Goal: Information Seeking & Learning: Learn about a topic

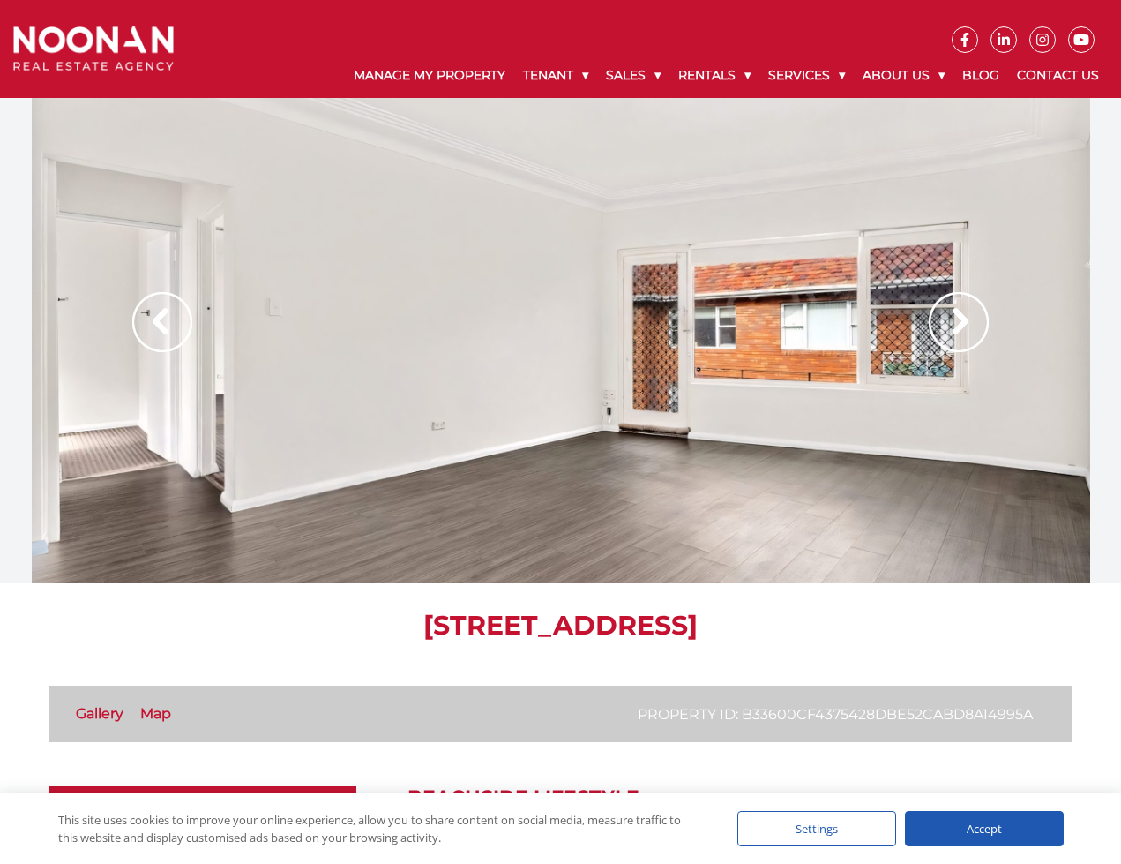
click at [953, 326] on img at bounding box center [959, 322] width 60 height 60
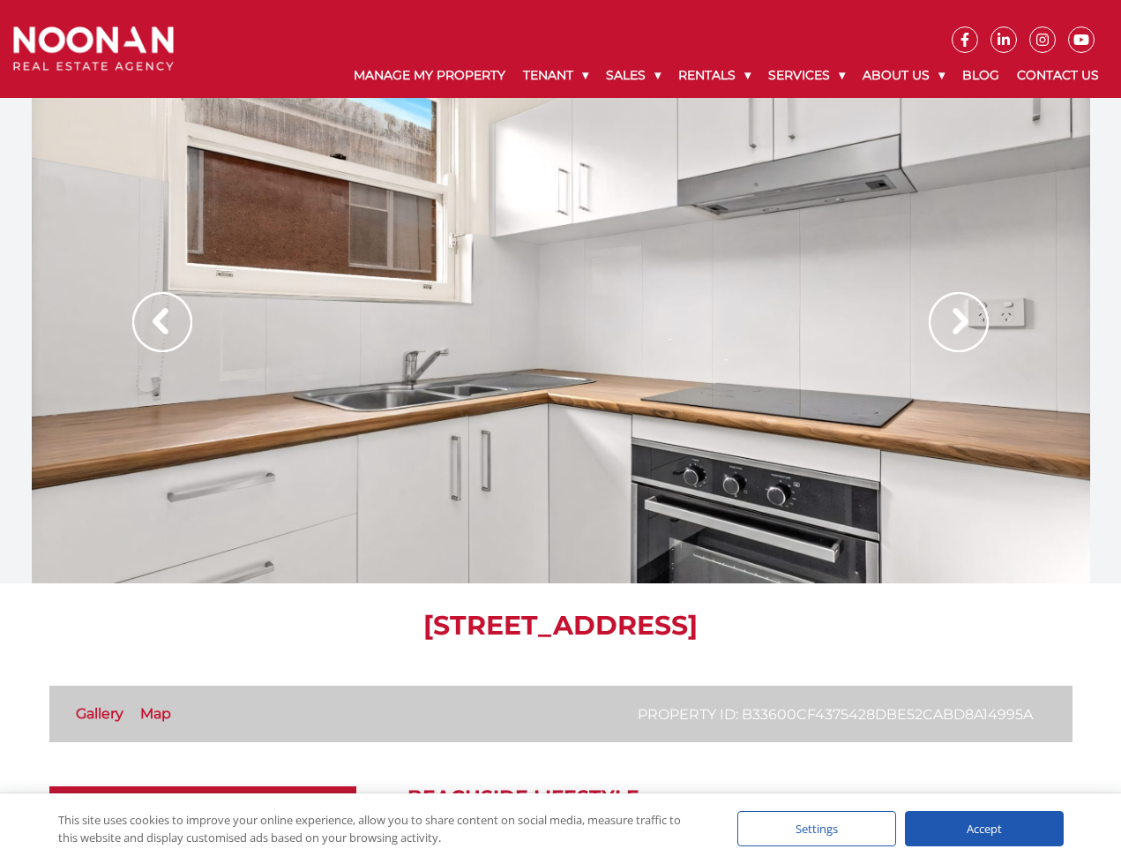
click at [953, 326] on img at bounding box center [959, 322] width 60 height 60
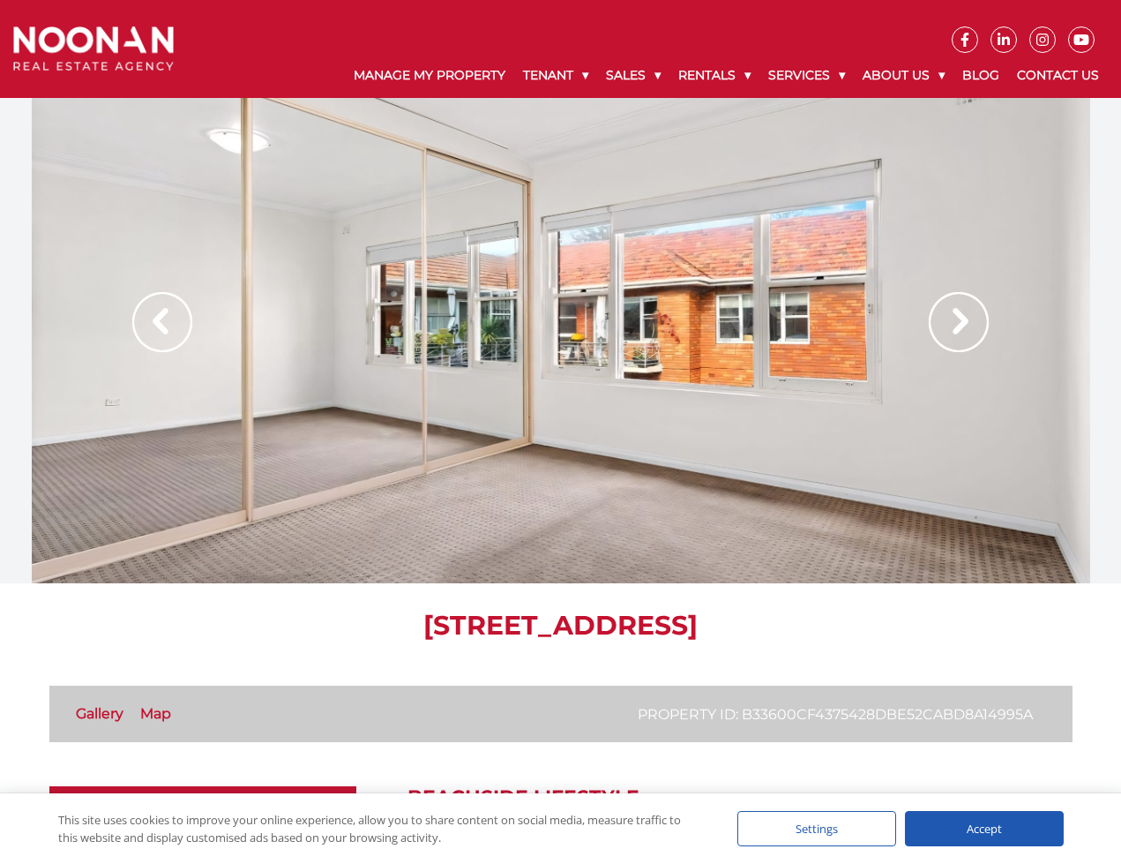
click at [953, 326] on img at bounding box center [959, 322] width 60 height 60
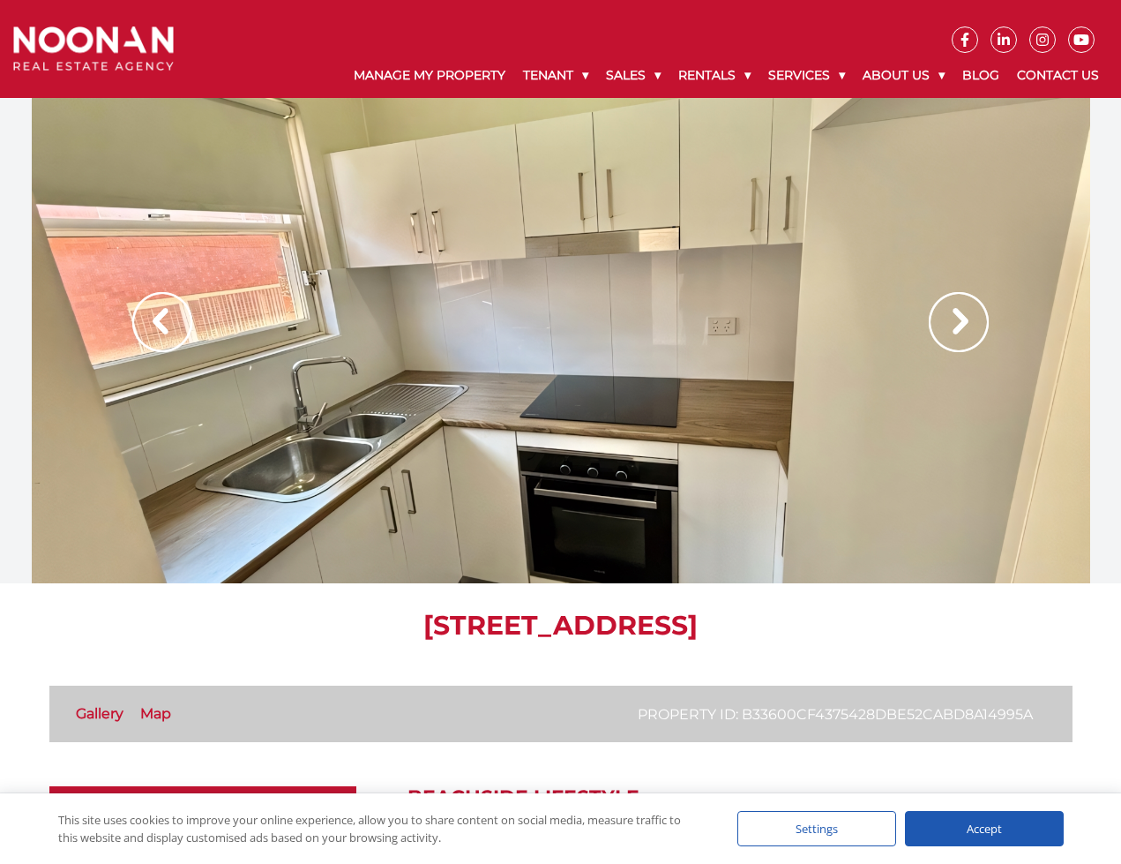
click at [953, 326] on img at bounding box center [959, 322] width 60 height 60
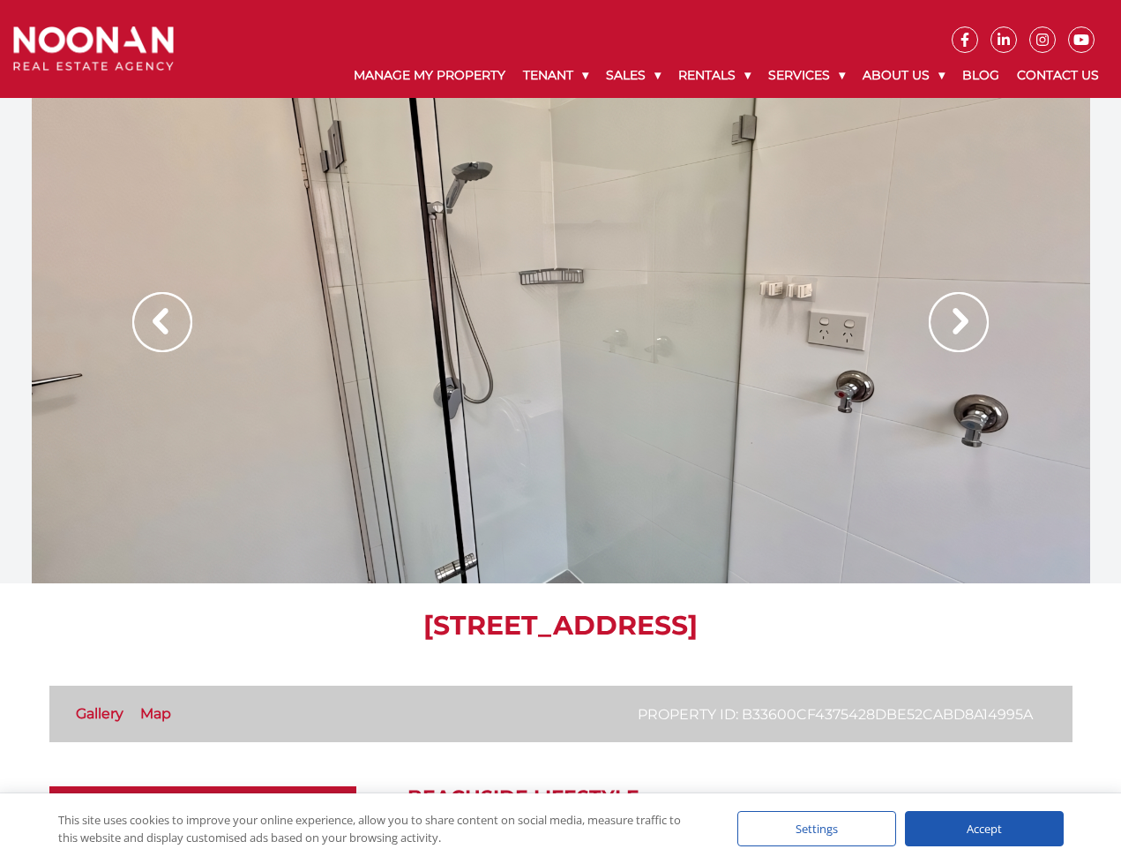
click at [953, 326] on img at bounding box center [959, 322] width 60 height 60
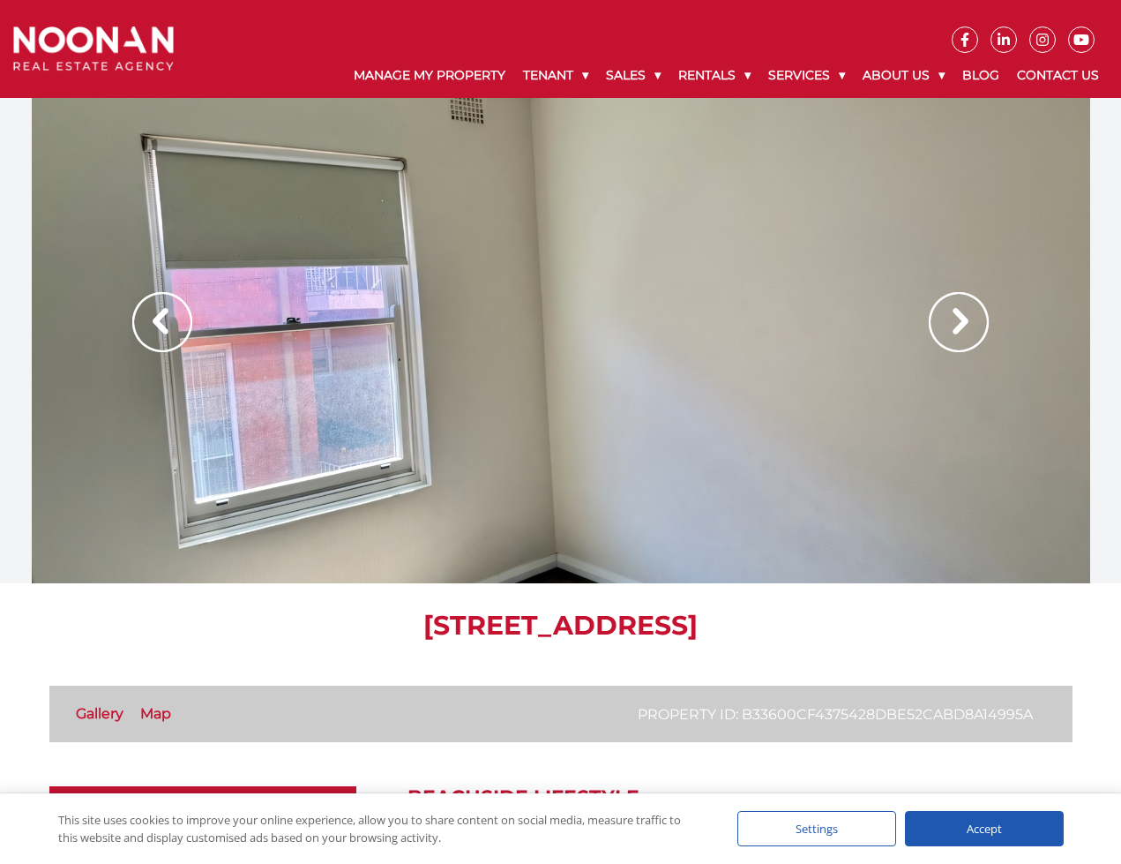
click at [951, 328] on img at bounding box center [959, 322] width 60 height 60
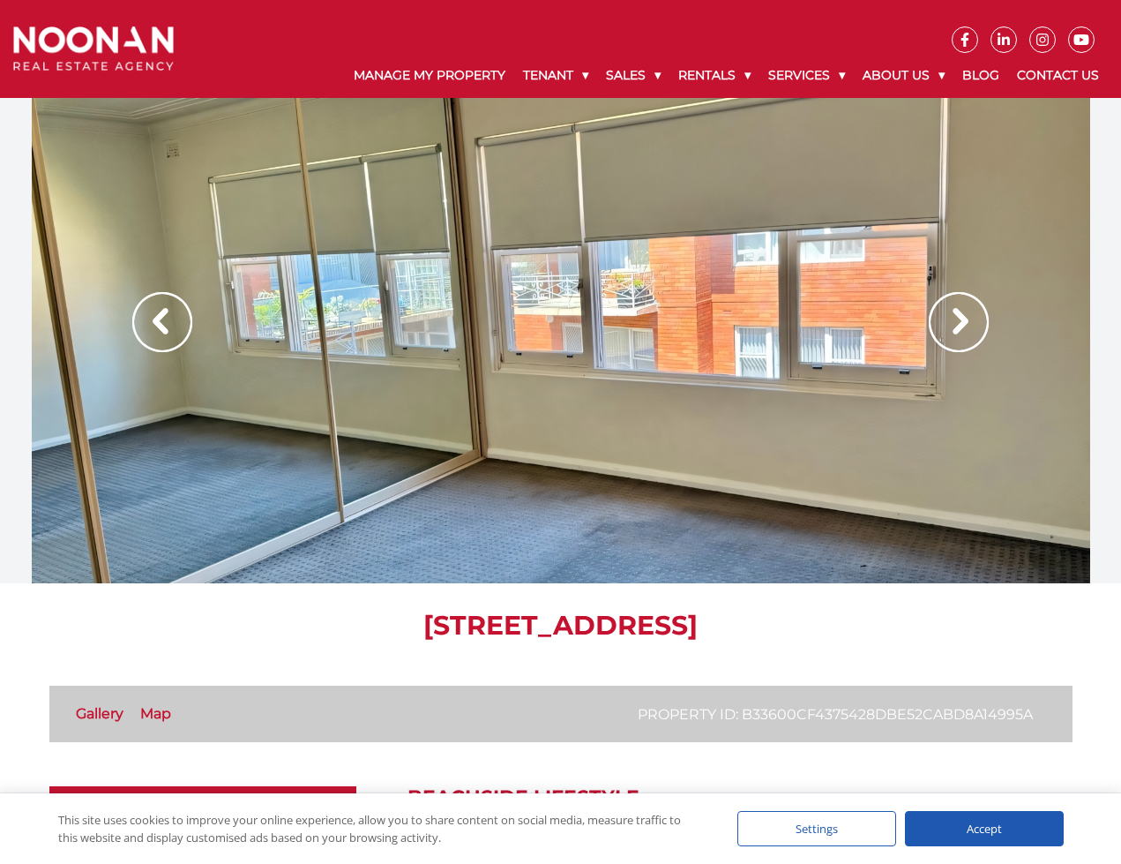
click at [951, 328] on img at bounding box center [959, 322] width 60 height 60
